Goal: Information Seeking & Learning: Learn about a topic

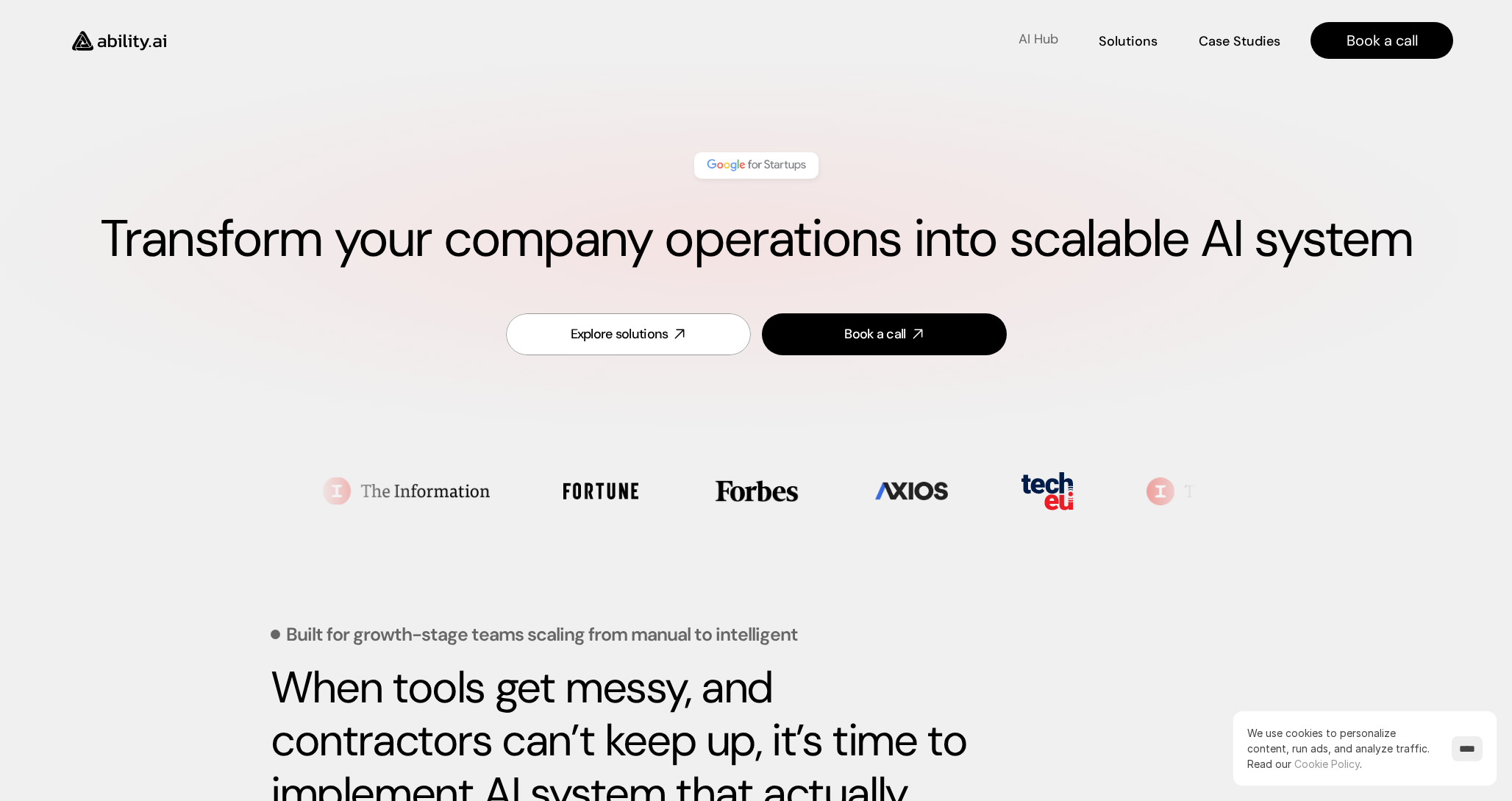
click at [1045, 36] on p "AI Hub" at bounding box center [1038, 40] width 40 height 19
click at [1107, 45] on p "Solutions" at bounding box center [1128, 40] width 56 height 19
click at [1226, 41] on p "Case Studies" at bounding box center [1240, 40] width 80 height 19
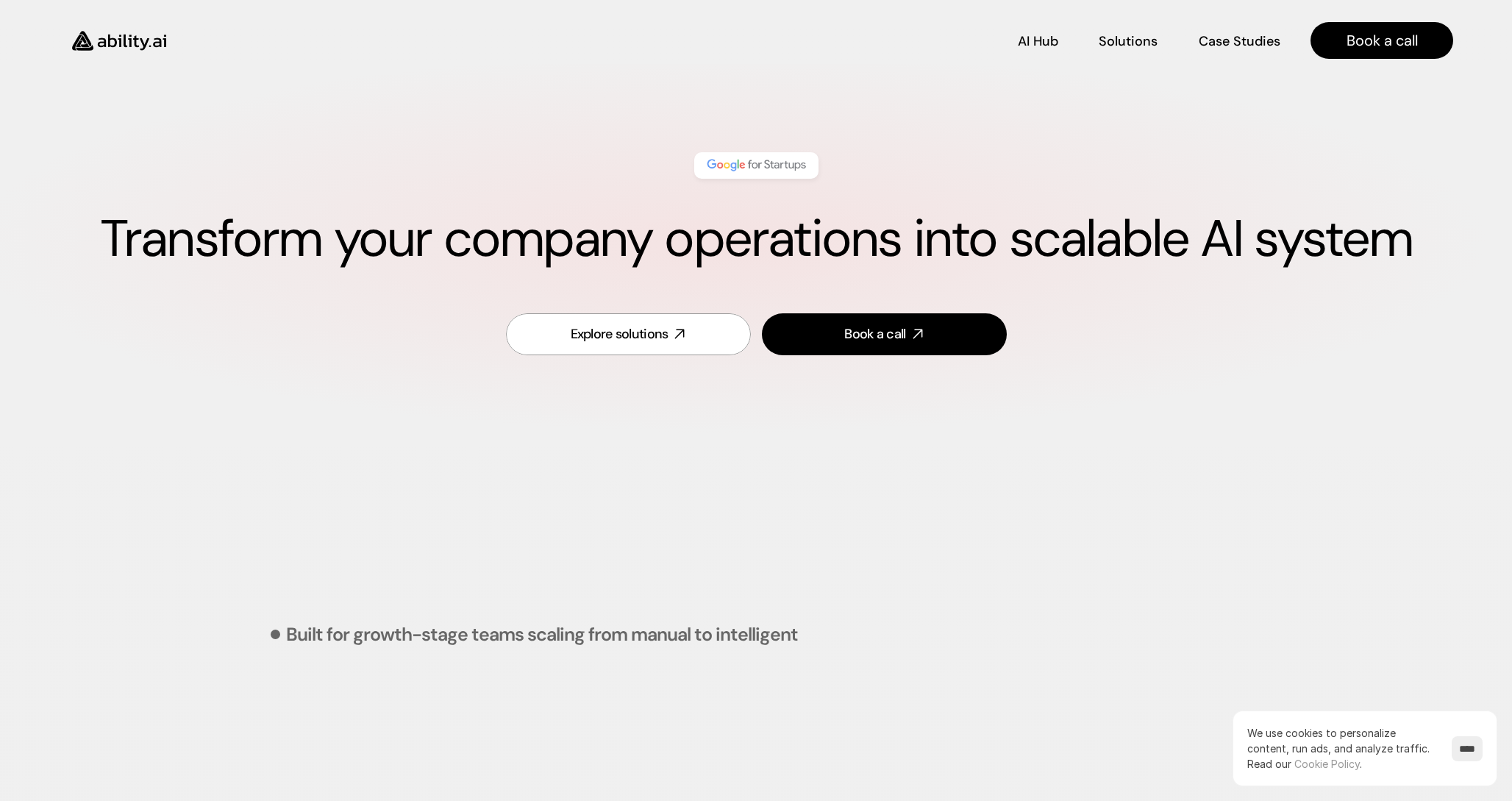
scroll to position [550, 0]
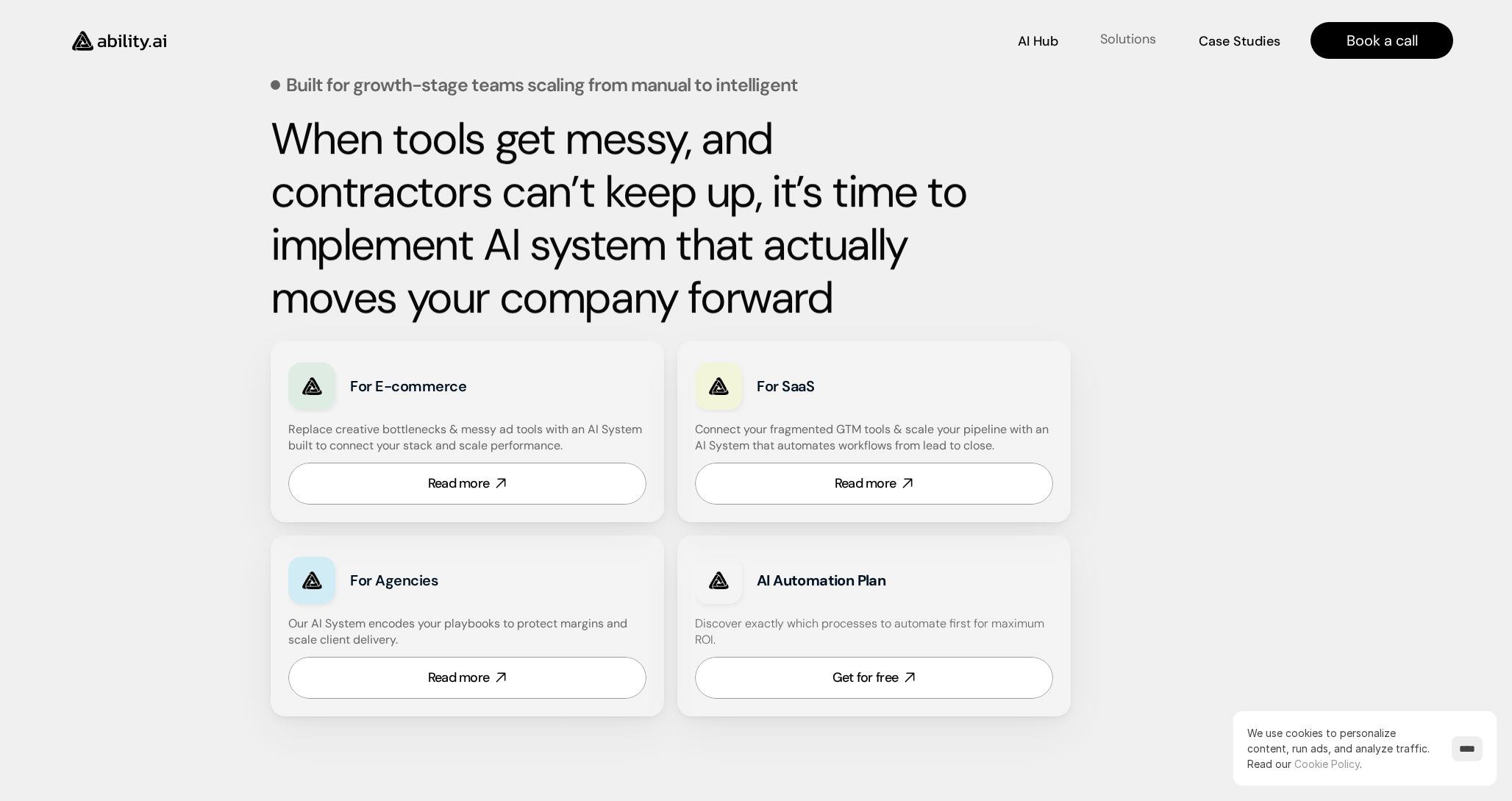
click at [1150, 41] on p "Solutions" at bounding box center [1128, 40] width 56 height 19
click at [1269, 41] on p "Case Studies" at bounding box center [1240, 40] width 80 height 19
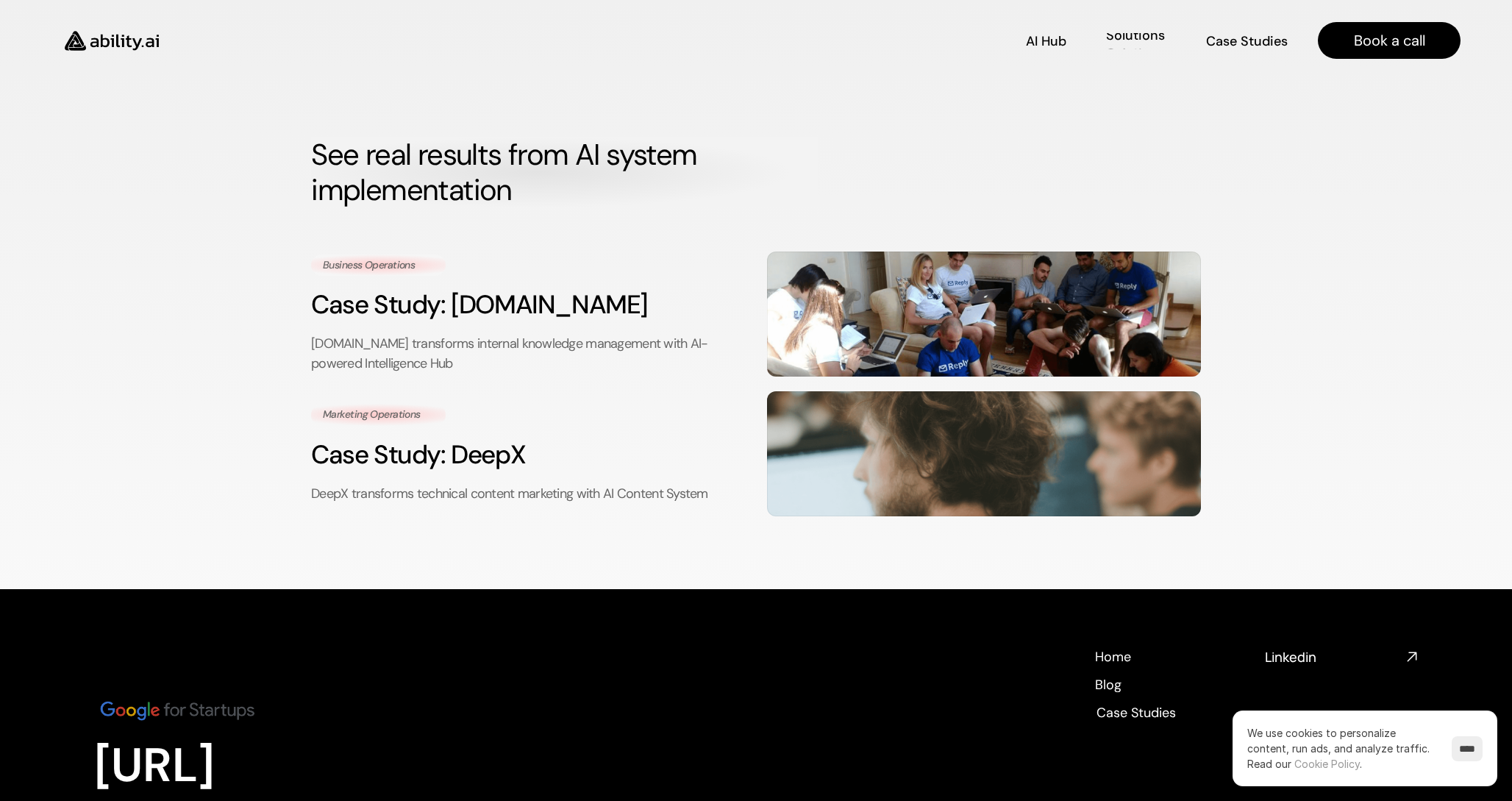
click at [1065, 39] on div "AI Hub AI Hub" at bounding box center [1047, 40] width 41 height 16
click at [1146, 43] on p "Solutions" at bounding box center [1135, 45] width 57 height 19
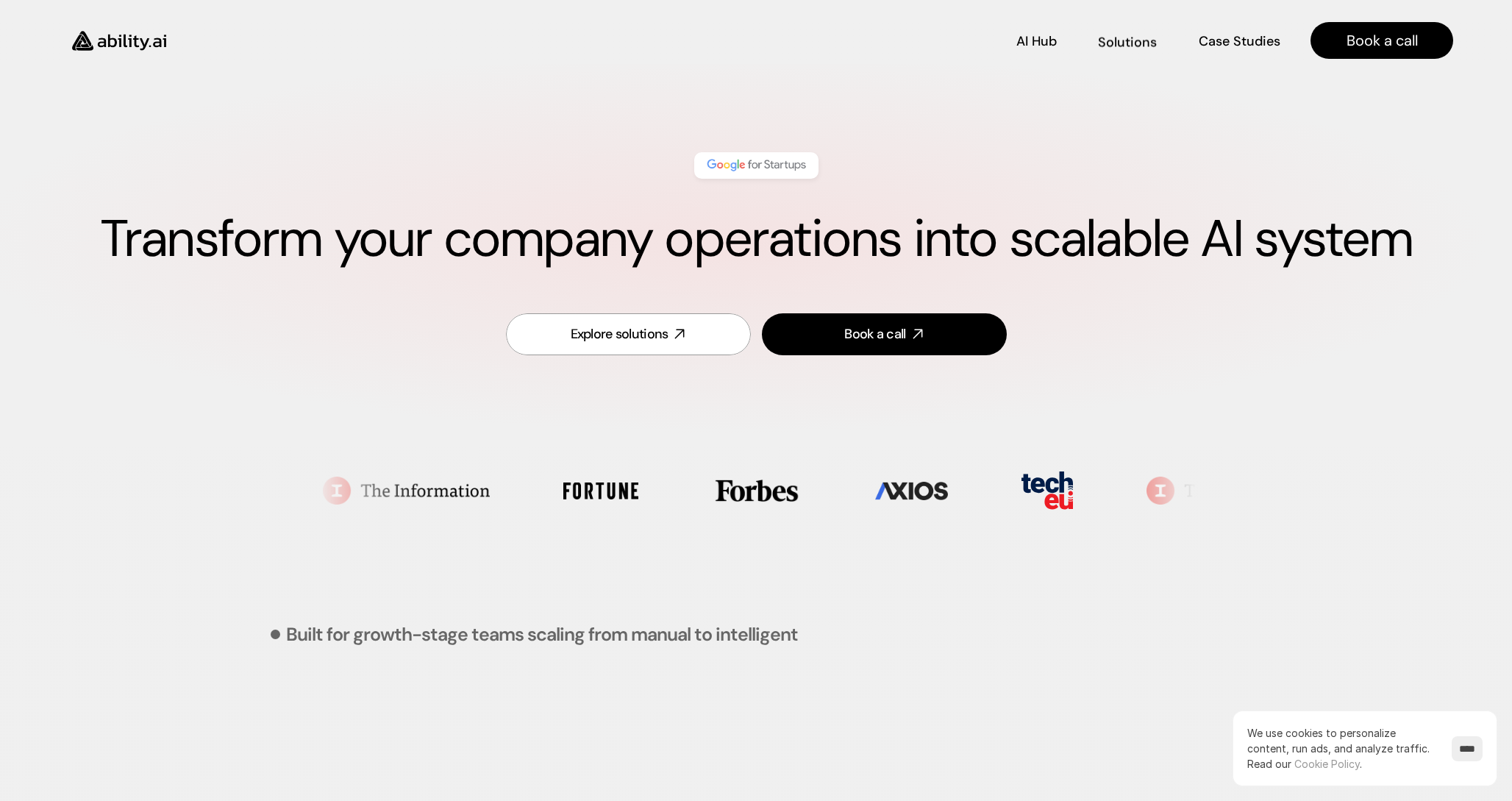
scroll to position [550, 0]
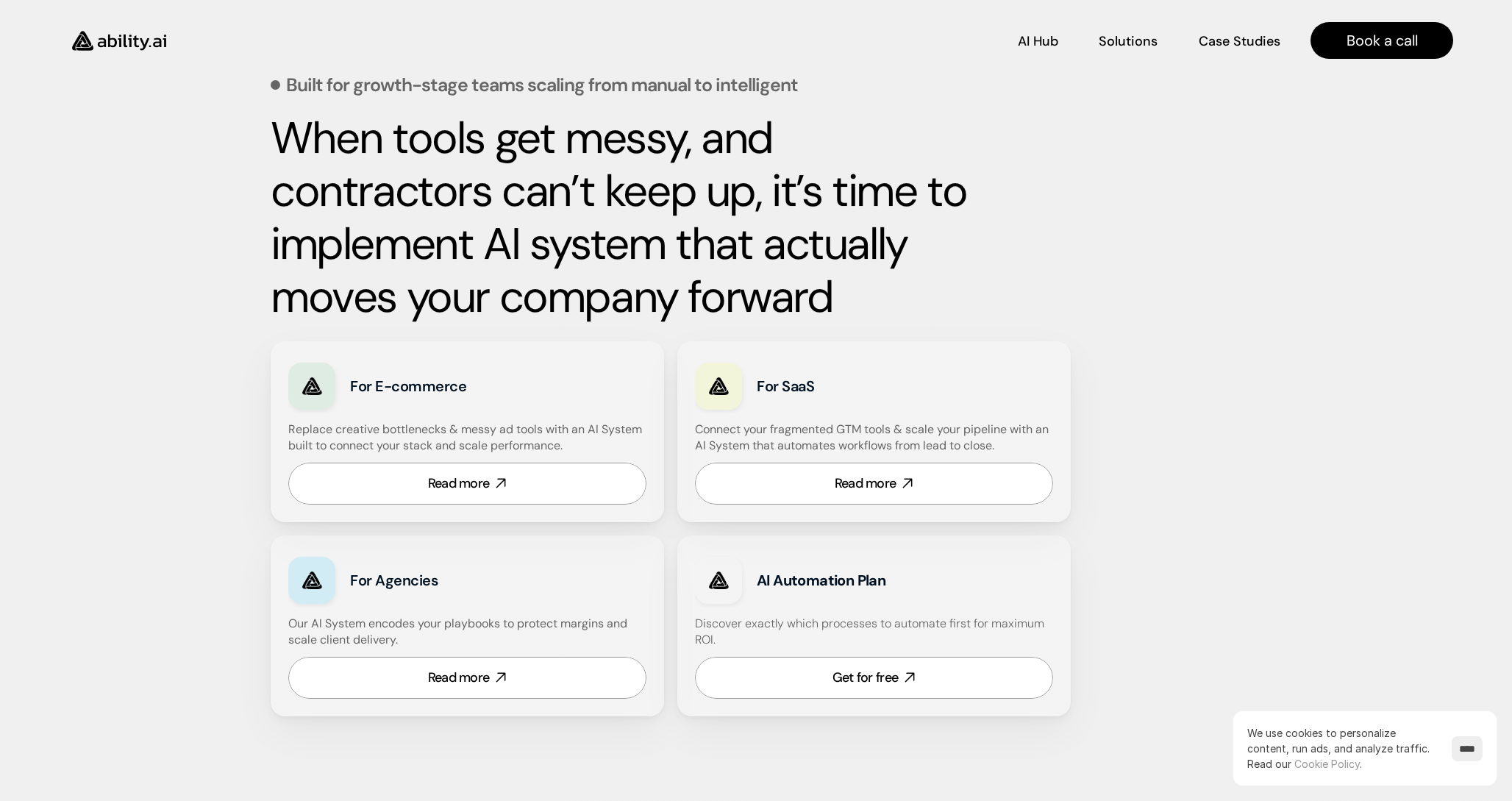
click at [1216, 52] on p "Case Studies" at bounding box center [1239, 61] width 83 height 19
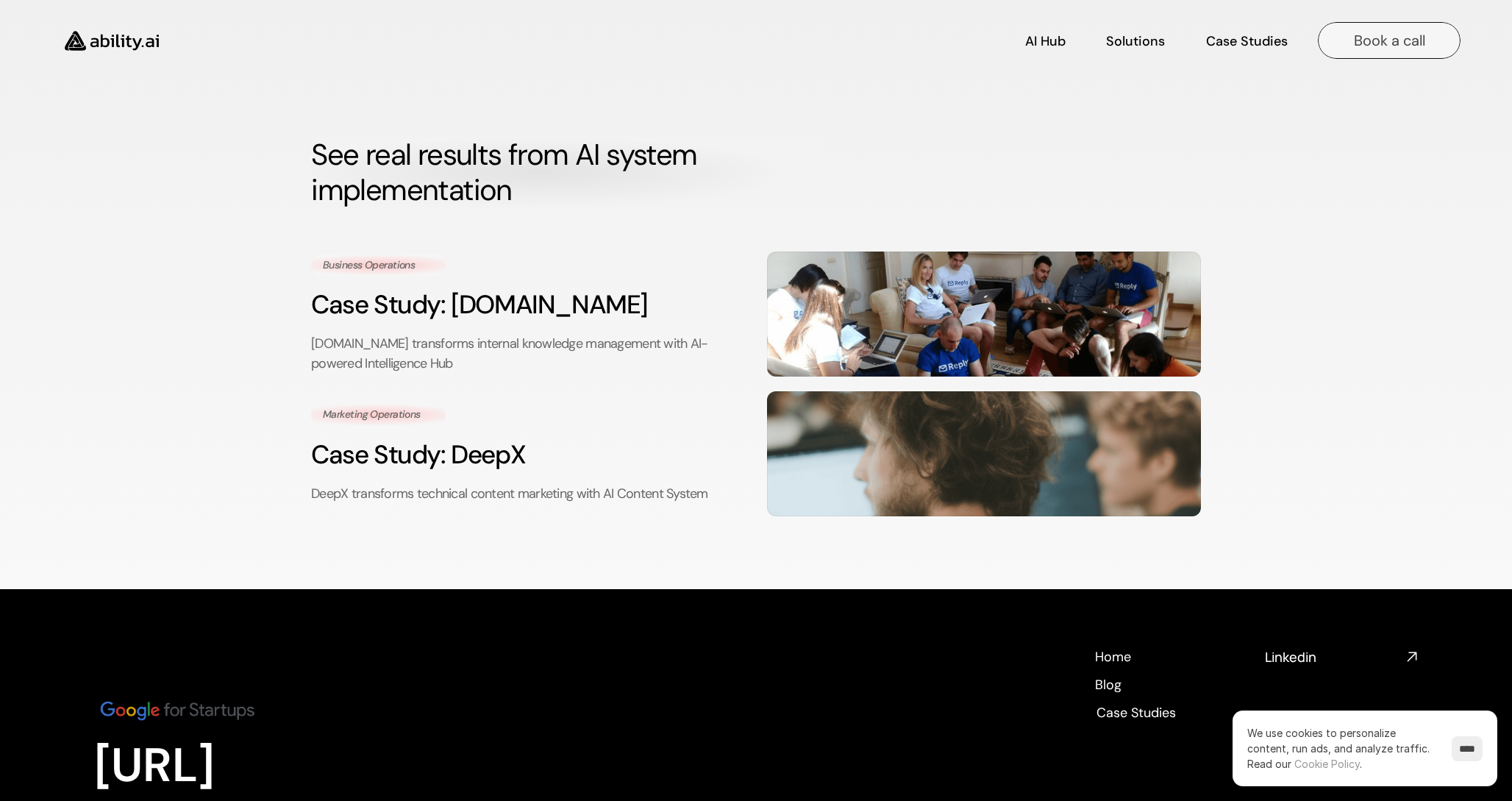
click at [1402, 39] on p "Book a call" at bounding box center [1390, 41] width 71 height 20
click at [136, 44] on img at bounding box center [112, 41] width 121 height 46
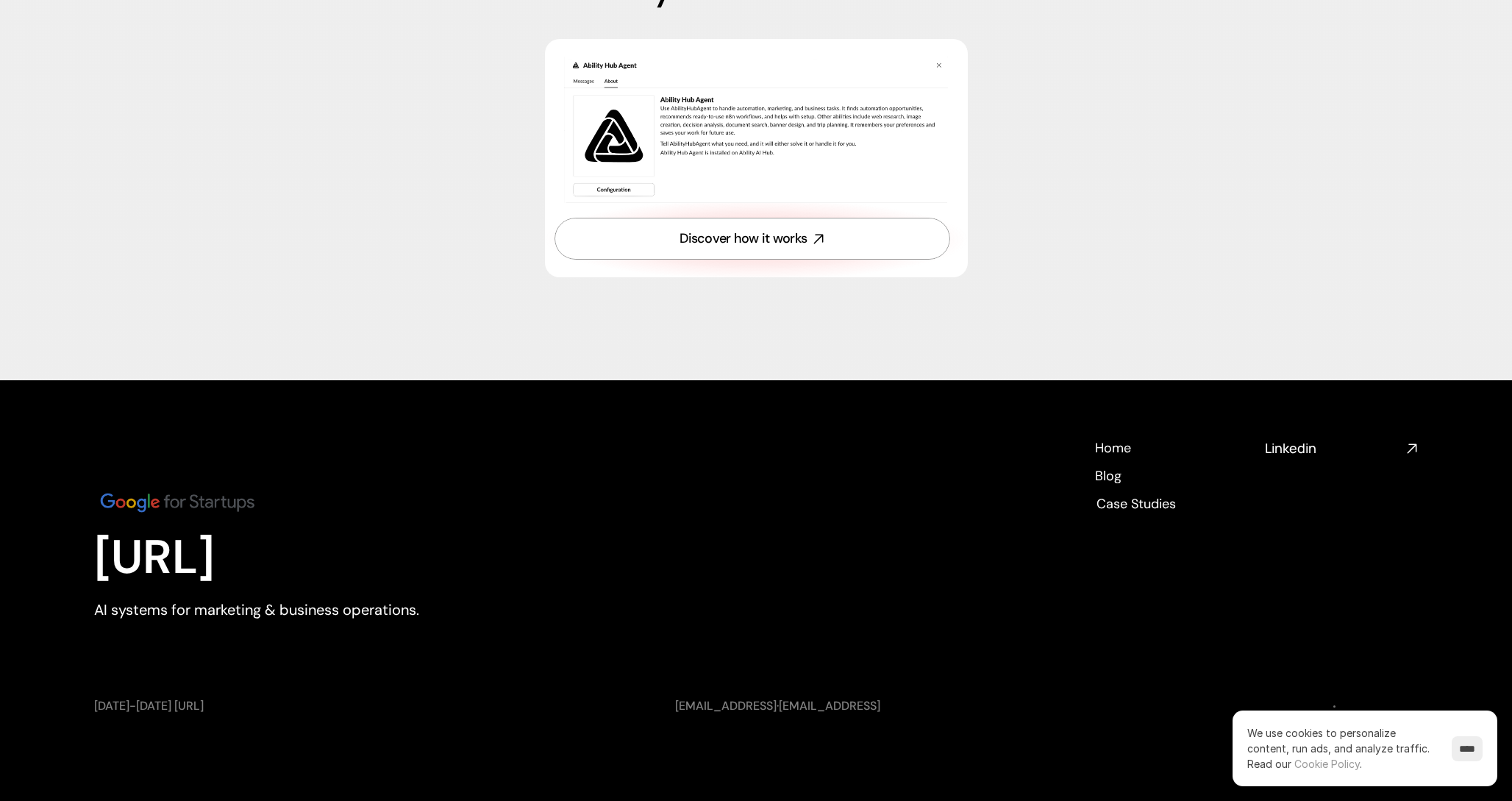
scroll to position [5160, 0]
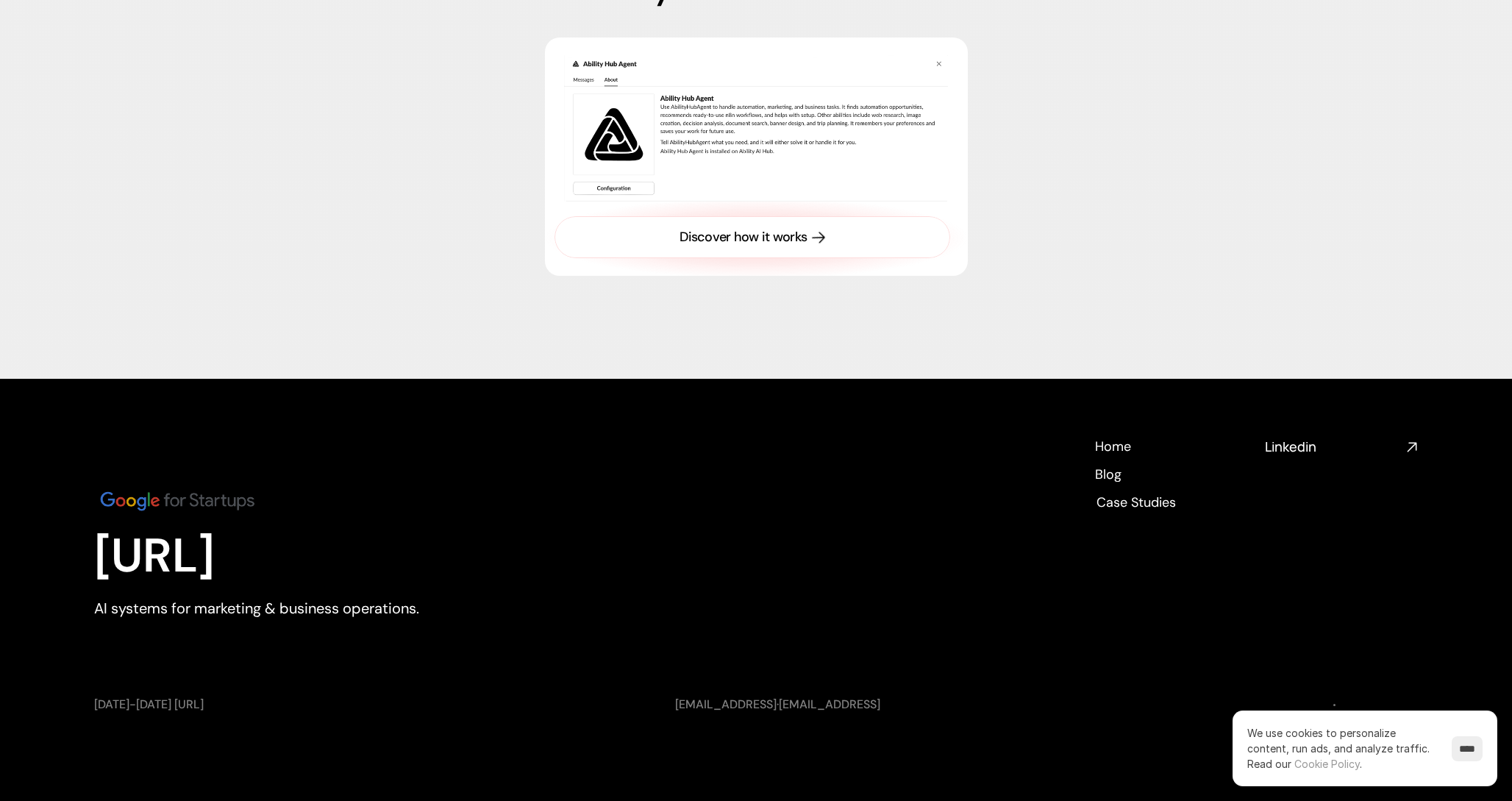
click at [728, 231] on div "Discover how it works" at bounding box center [743, 237] width 127 height 19
click at [1107, 482] on h4 "Blog" at bounding box center [1108, 473] width 27 height 19
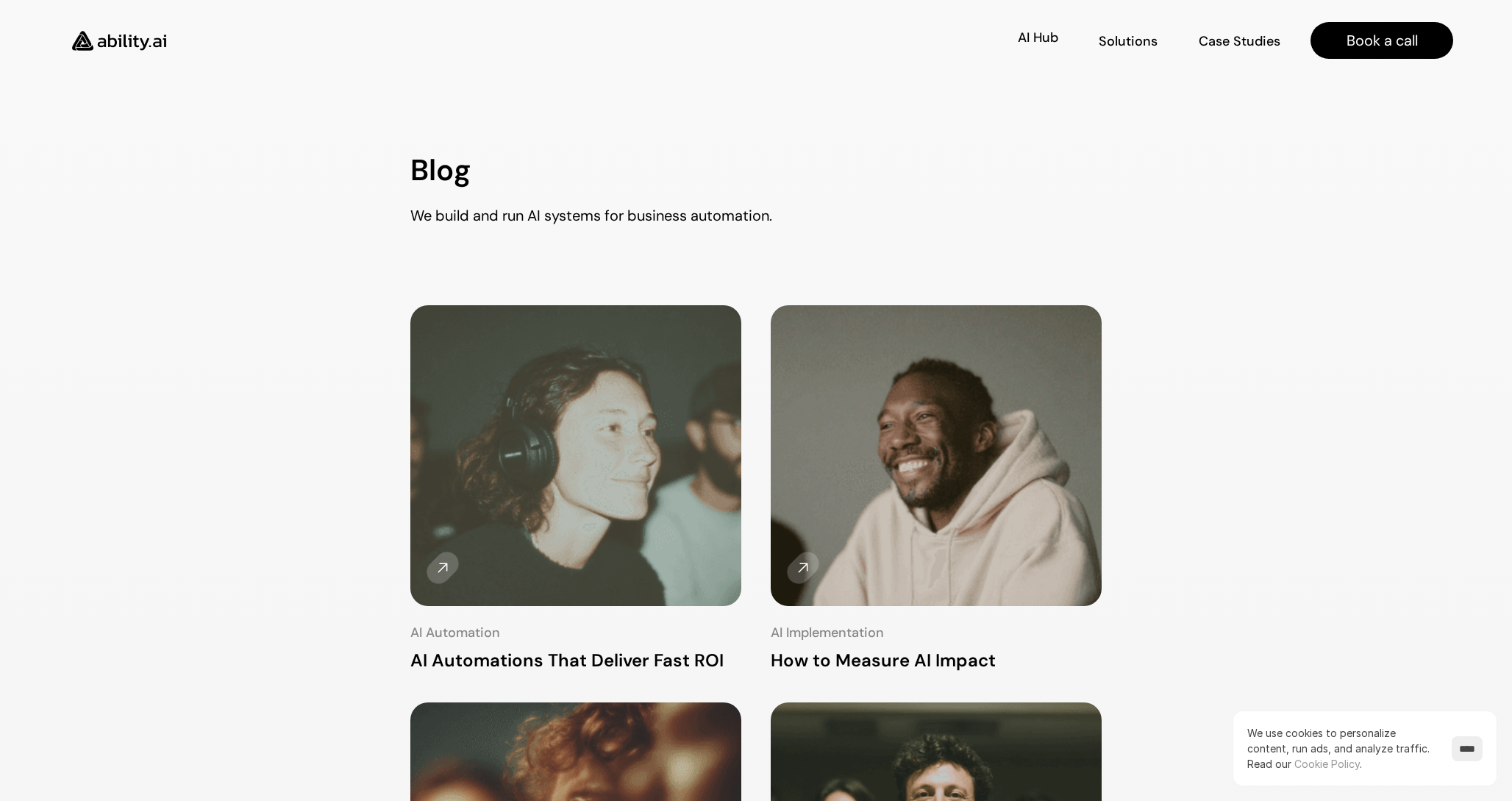
click at [1030, 48] on p "AI Hub" at bounding box center [1038, 57] width 39 height 19
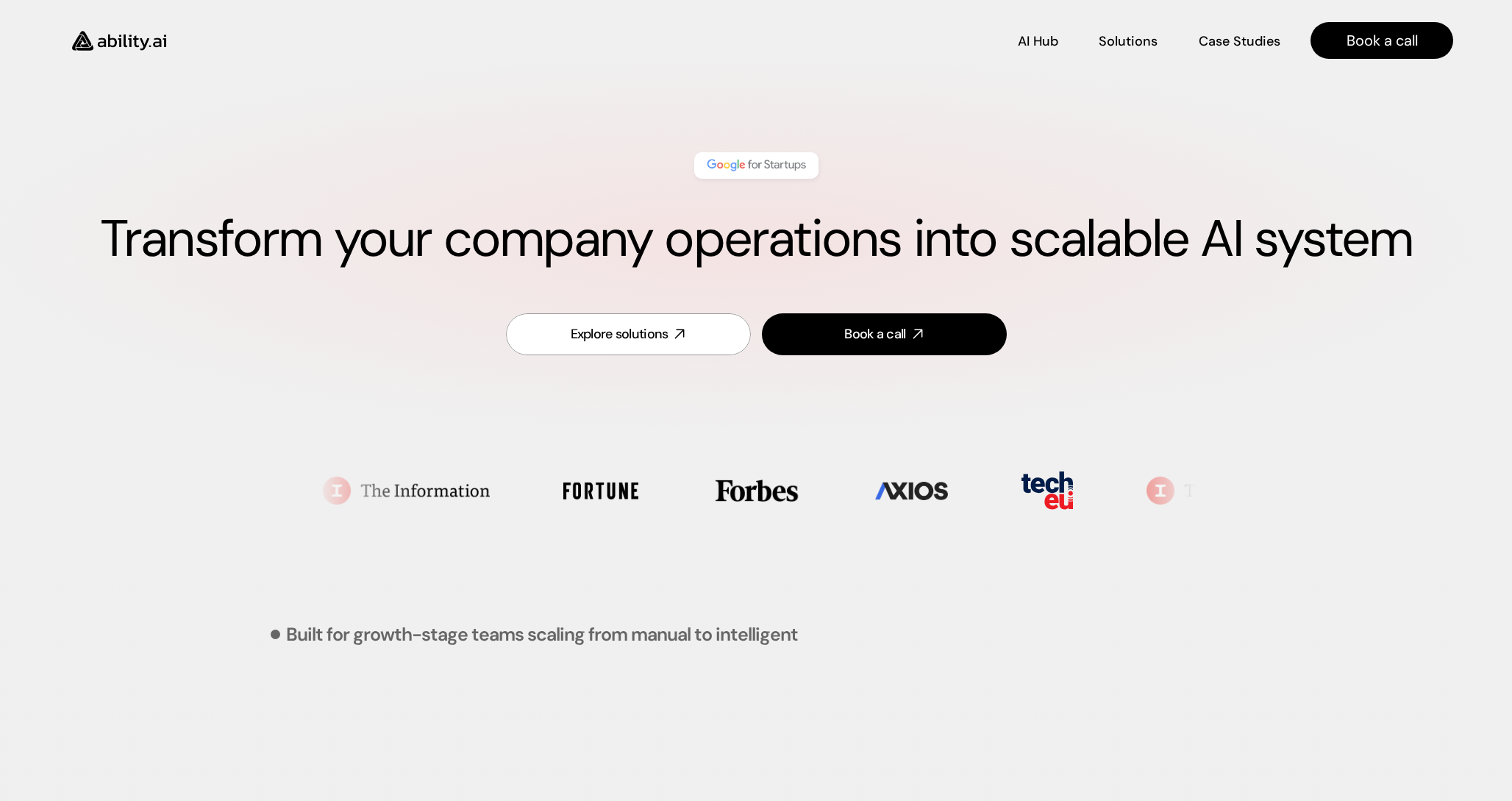
scroll to position [3874, 0]
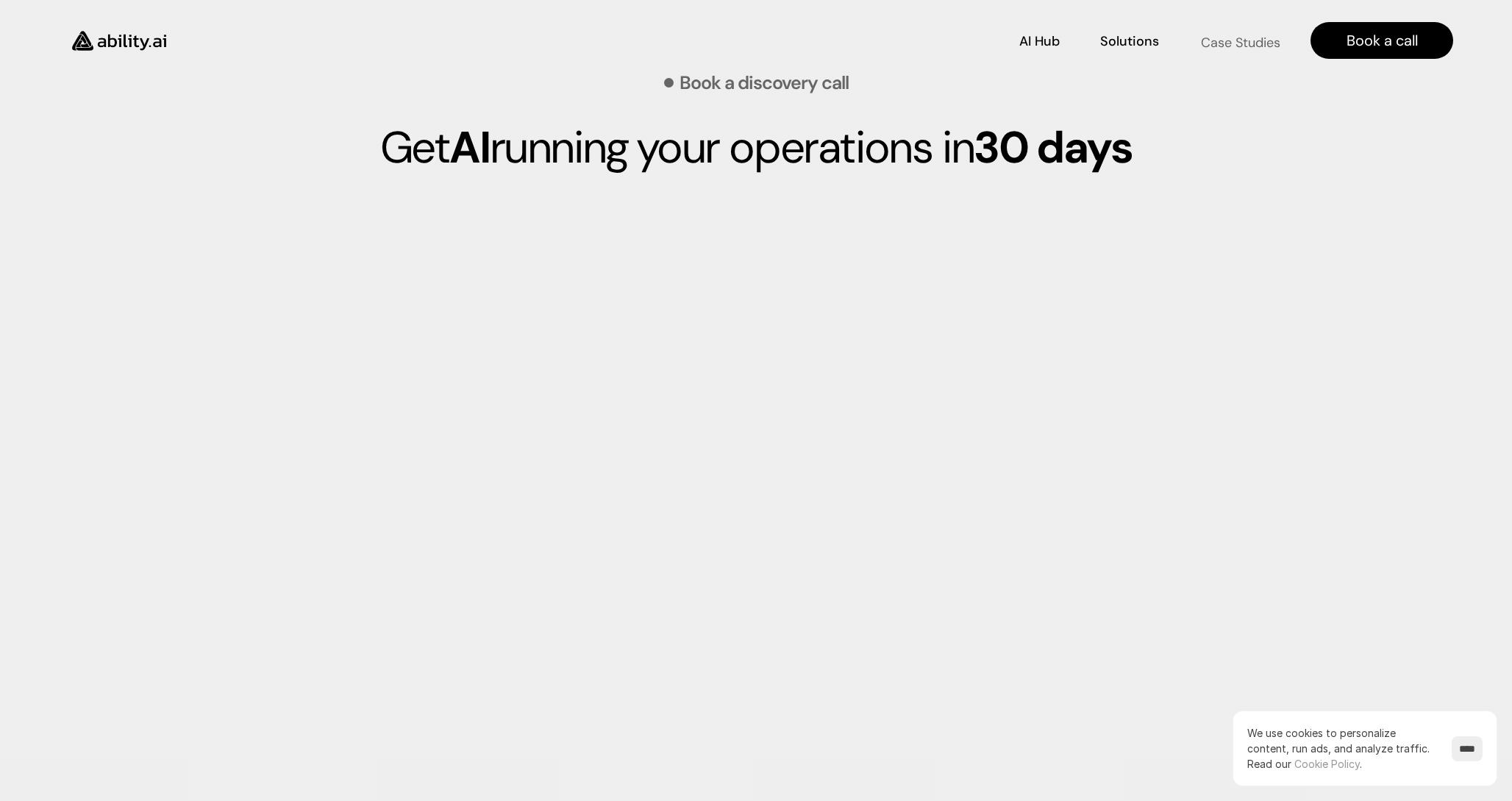
click at [1258, 37] on p "Case Studies" at bounding box center [1240, 43] width 80 height 19
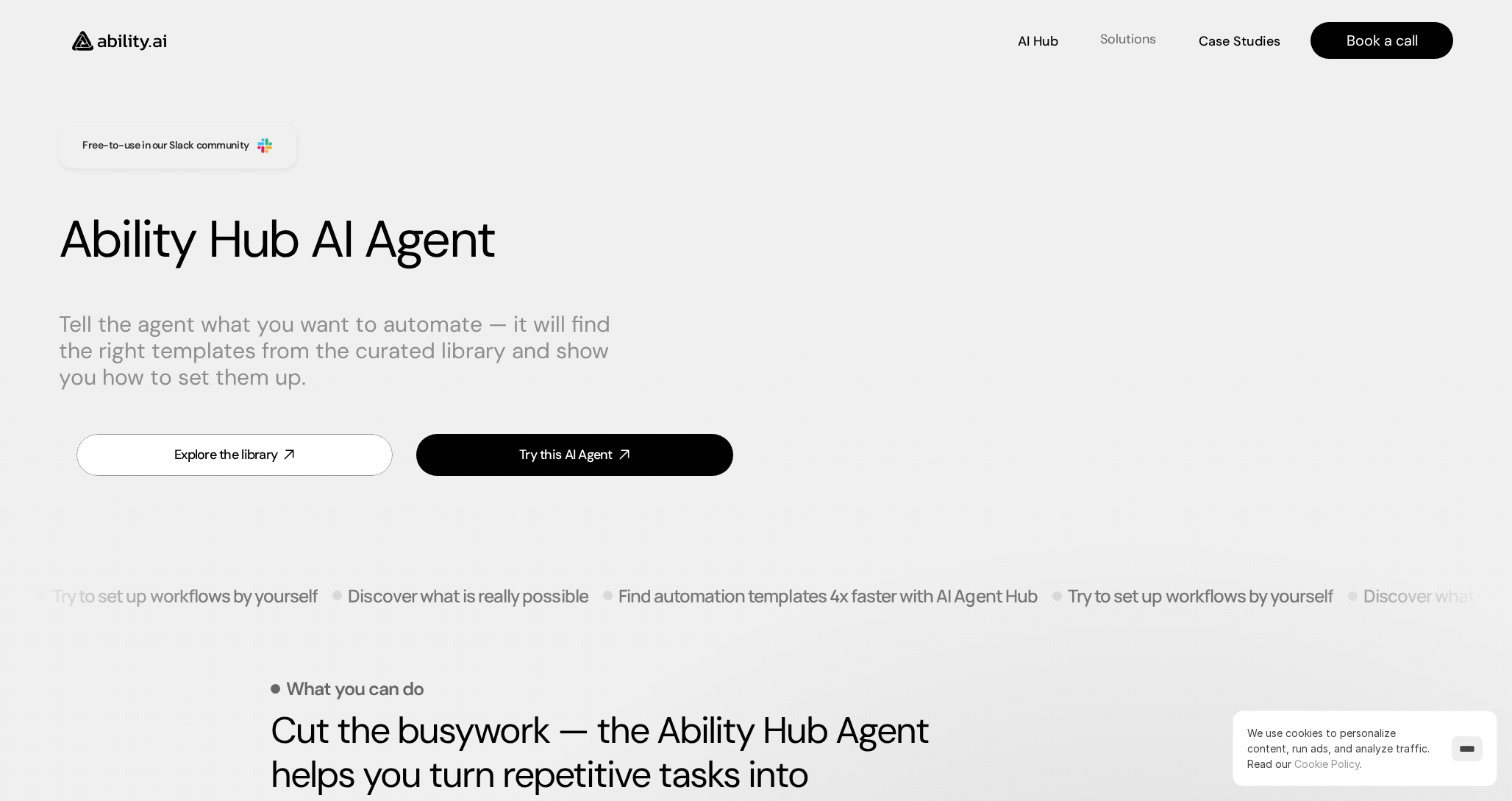
click at [1132, 37] on p "Solutions" at bounding box center [1128, 40] width 56 height 19
